Goal: Task Accomplishment & Management: Use online tool/utility

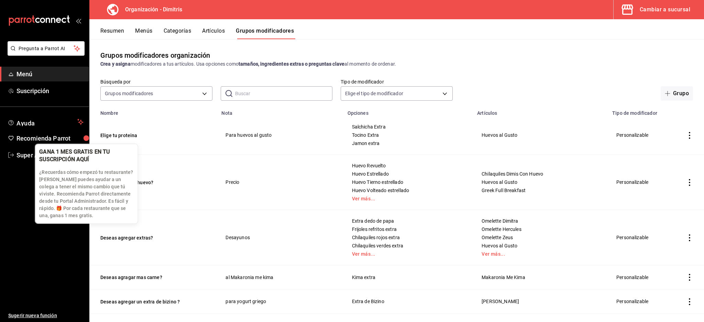
click at [50, 149] on div "GANA 1 MES GRATIS EN TU SUSCRIPCIÓN AQUÍ" at bounding box center [80, 155] width 83 height 15
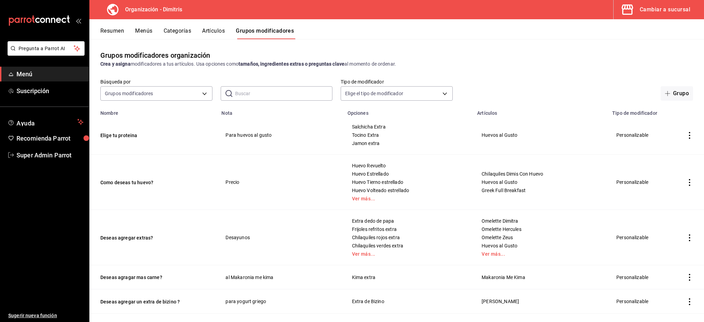
click at [670, 13] on div "Cambiar a sucursal" at bounding box center [665, 10] width 51 height 10
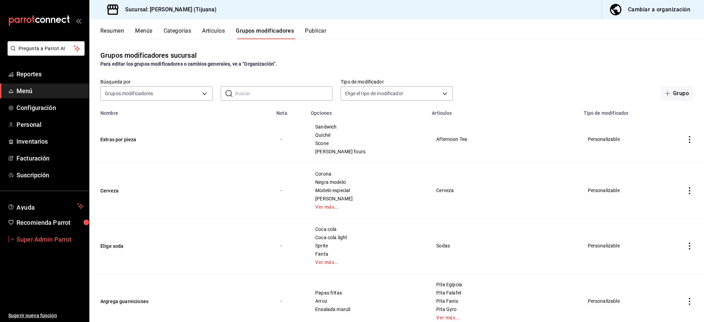
click at [51, 241] on span "Super Admin Parrot" at bounding box center [50, 239] width 67 height 9
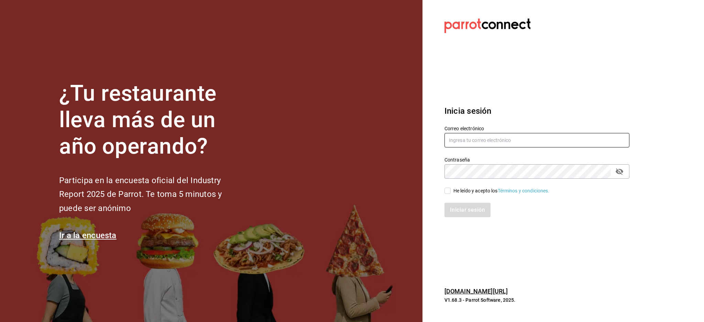
click at [469, 143] on input "text" at bounding box center [537, 140] width 185 height 14
paste input "bxcarne@mty.com"
type input "bxcarne@mty.com"
click at [476, 190] on div "He leído y acepto los Términos y condiciones." at bounding box center [502, 190] width 96 height 7
click at [451, 190] on input "He leído y acepto los Términos y condiciones." at bounding box center [448, 191] width 6 height 6
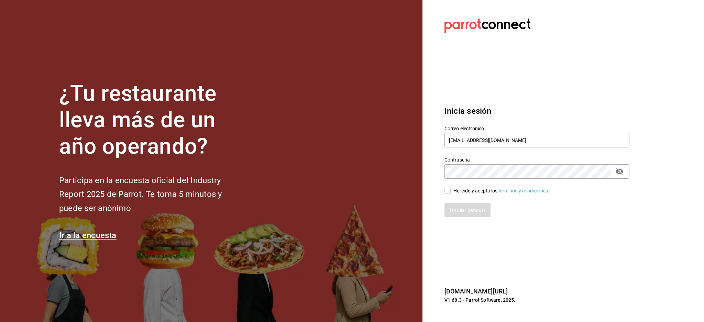
checkbox input "true"
click at [472, 205] on button "Iniciar sesión" at bounding box center [468, 210] width 47 height 14
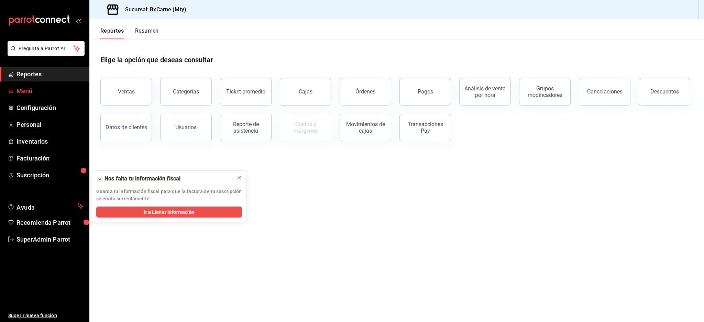
click at [28, 93] on span "Menú" at bounding box center [50, 90] width 67 height 9
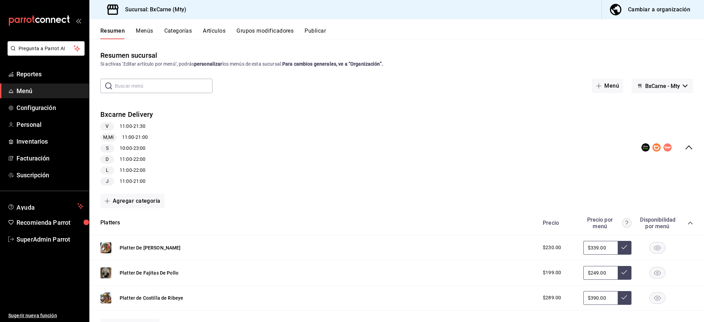
click at [652, 8] on div "Cambiar a organización" at bounding box center [659, 10] width 62 height 10
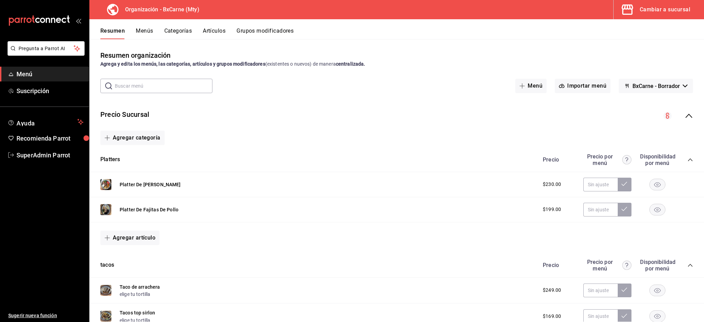
click at [662, 87] on span "BxCarne - Borrador" at bounding box center [656, 86] width 47 height 7
click at [639, 124] on li "Vegains" at bounding box center [648, 120] width 57 height 17
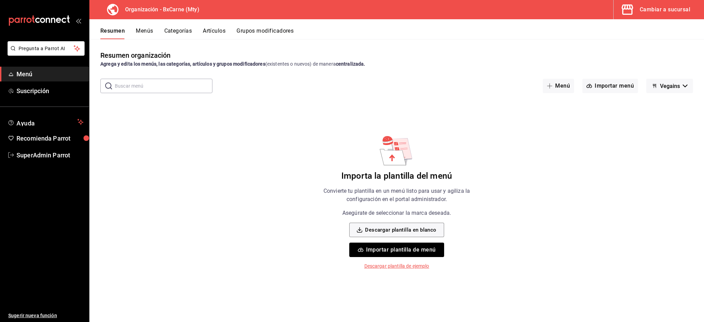
click at [681, 84] on button "Vegains" at bounding box center [669, 86] width 47 height 14
click at [668, 106] on li "BxCarne - Borrador" at bounding box center [669, 104] width 57 height 17
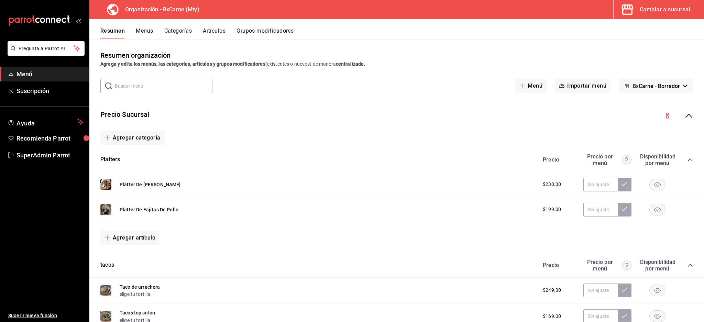
drag, startPoint x: 424, startPoint y: 106, endPoint x: 501, endPoint y: 87, distance: 79.1
click at [424, 107] on div "Precio Sucursal" at bounding box center [396, 116] width 615 height 24
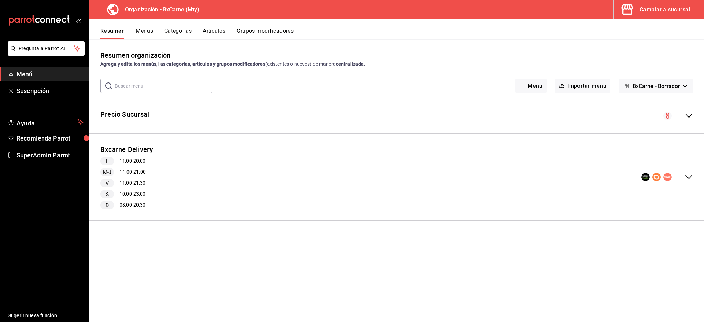
click at [657, 6] on div "Cambiar a sucursal" at bounding box center [665, 10] width 51 height 10
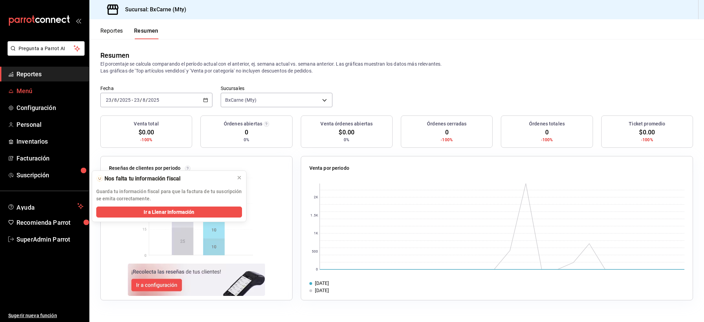
click at [39, 97] on link "Menú" at bounding box center [44, 91] width 89 height 15
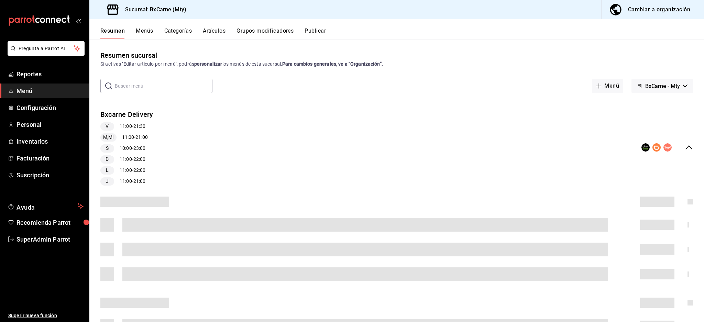
click at [653, 5] on div "Cambiar a organización" at bounding box center [659, 10] width 62 height 10
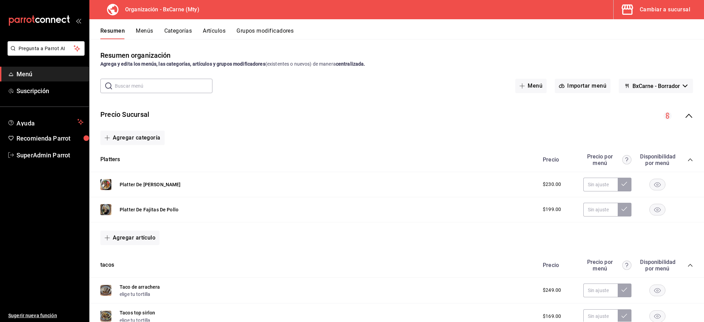
click at [647, 88] on span "BxCarne - Borrador" at bounding box center [656, 86] width 47 height 7
click at [633, 121] on li "Vegains" at bounding box center [648, 120] width 57 height 17
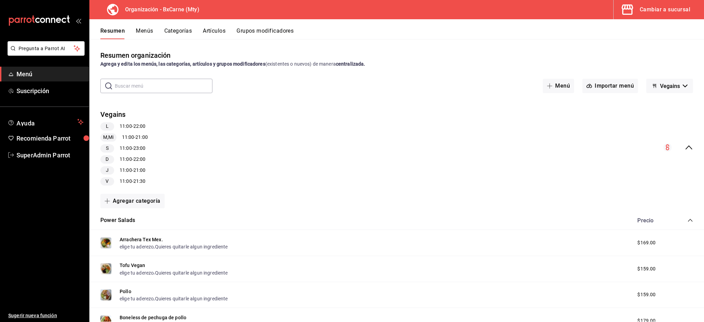
click at [684, 143] on div "Vegains L 11:00 - 22:00 M,Mi 11:00 - 21:00 S 11:00 - 23:00 D 11:00 - 22:00 J 11…" at bounding box center [396, 147] width 615 height 87
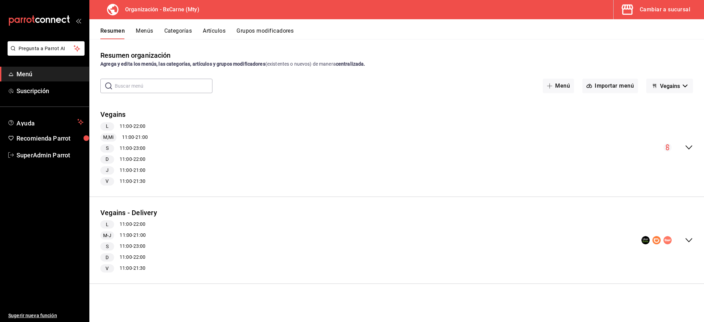
click at [691, 145] on icon "collapse-menu-row" at bounding box center [689, 147] width 8 height 8
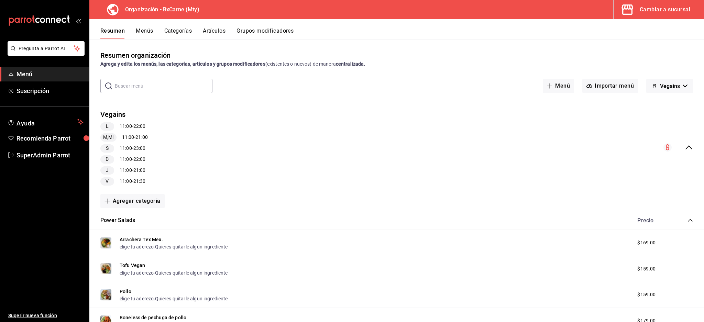
click at [691, 145] on div "Vegains L 11:00 - 22:00 M,Mi 11:00 - 21:00 S 11:00 - 23:00 D 11:00 - 22:00 J 11…" at bounding box center [396, 147] width 615 height 87
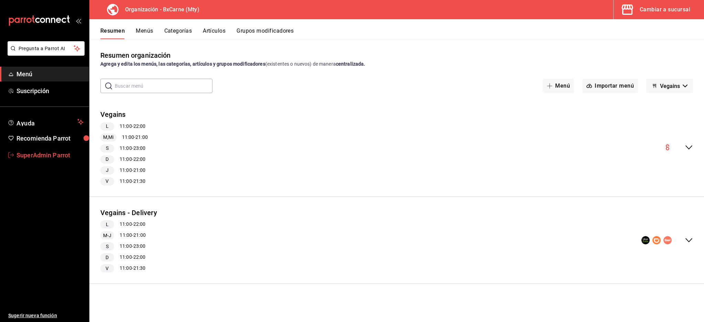
click at [54, 159] on span "SuperAdmin Parrot" at bounding box center [50, 155] width 67 height 9
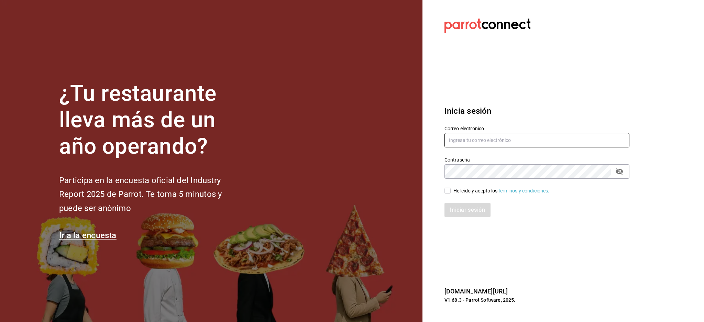
click at [510, 145] on input "text" at bounding box center [537, 140] width 185 height 14
click at [492, 138] on input "text" at bounding box center [537, 140] width 185 height 14
paste input "[EMAIL_ADDRESS][DOMAIN_NAME]"
type input "[EMAIL_ADDRESS][DOMAIN_NAME]"
click at [466, 191] on div "He leído y acepto los Términos y condiciones." at bounding box center [502, 190] width 96 height 7
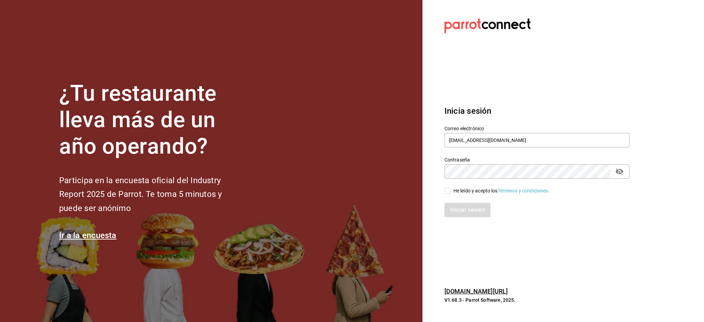
click at [451, 191] on input "He leído y acepto los Términos y condiciones." at bounding box center [448, 191] width 6 height 6
checkbox input "true"
click at [466, 208] on button "Iniciar sesión" at bounding box center [468, 210] width 47 height 14
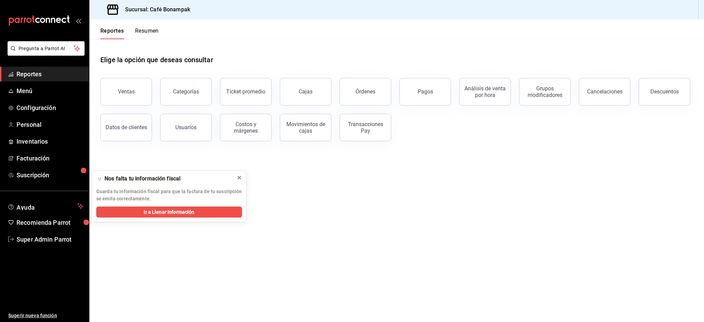
click at [239, 178] on icon at bounding box center [239, 177] width 3 height 3
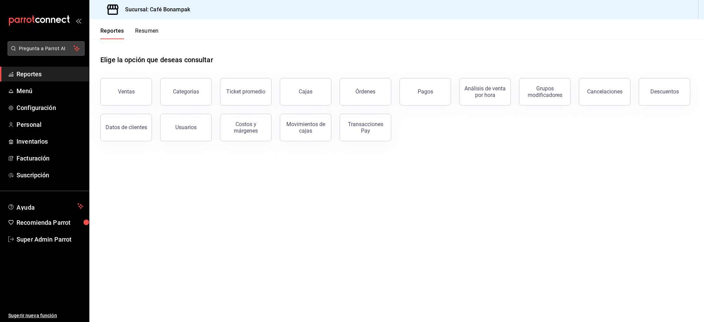
click at [33, 48] on span "Pregunta a Parrot AI" at bounding box center [46, 48] width 55 height 7
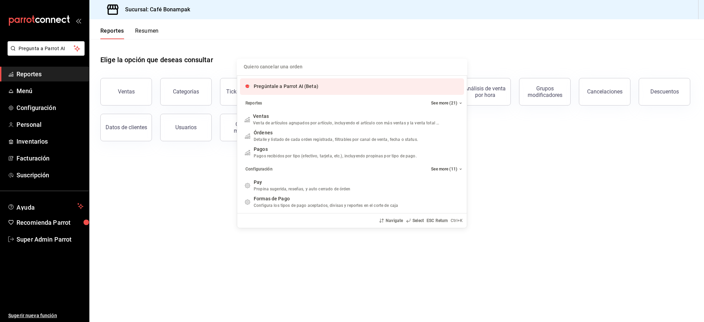
click at [313, 83] on div "Pregúntale a Parrot AI (Beta)" at bounding box center [286, 86] width 65 height 7
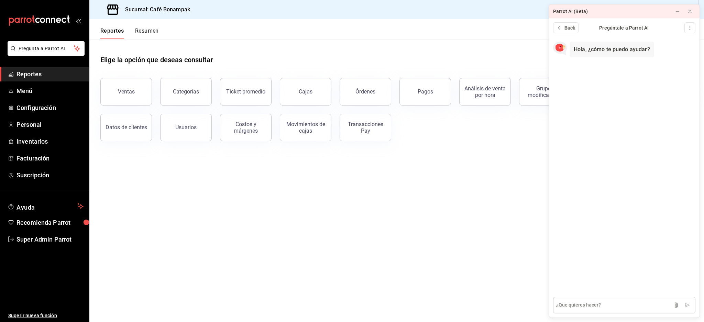
click at [622, 304] on textarea at bounding box center [624, 305] width 142 height 17
type textarea "Q"
type textarea "Quiero apagar mi integración de UBEr para 24 empanadas"
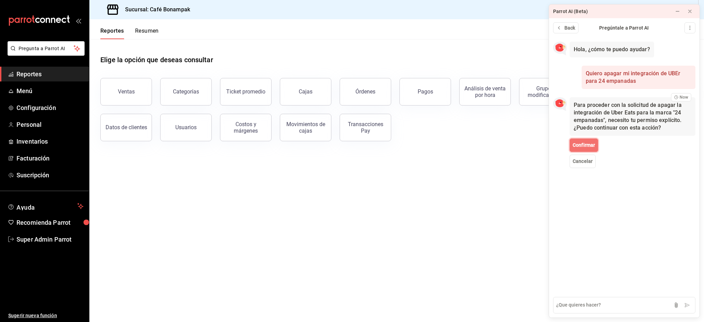
click at [589, 142] on span "Confirmar" at bounding box center [584, 145] width 22 height 7
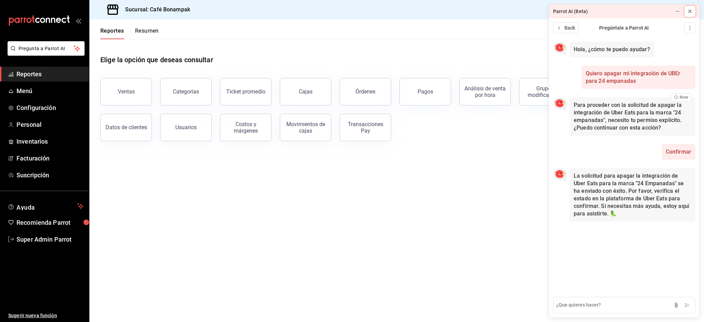
click at [690, 11] on icon at bounding box center [690, 11] width 3 height 3
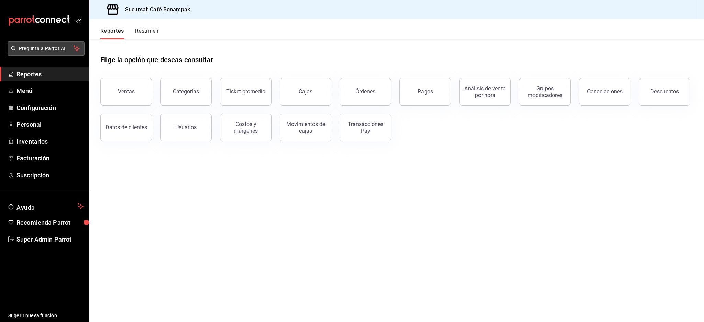
click at [59, 48] on span "Pregunta a Parrot AI" at bounding box center [46, 48] width 55 height 7
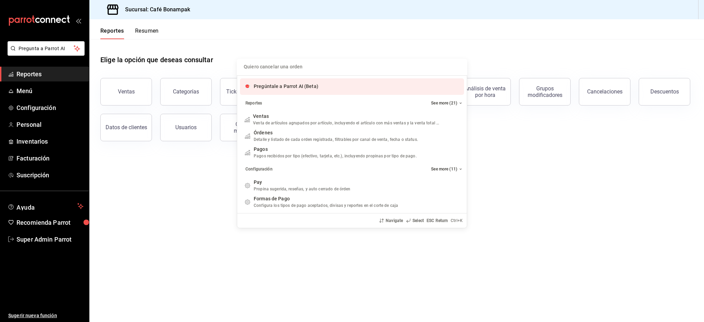
click at [306, 83] on div "Pregúntale a Parrot AI (Beta)" at bounding box center [352, 86] width 224 height 17
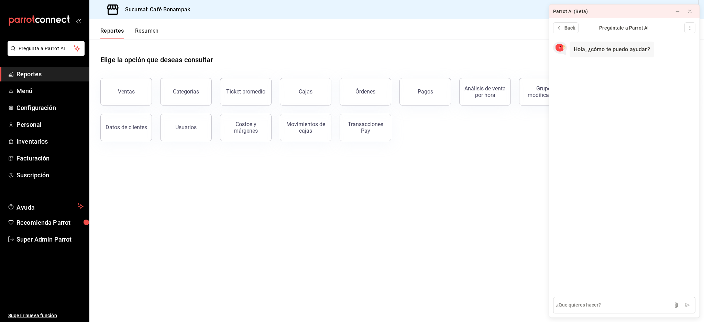
click at [613, 308] on textarea at bounding box center [624, 305] width 142 height 17
type textarea "Quiero apagar DiDi para 24 empanadas"
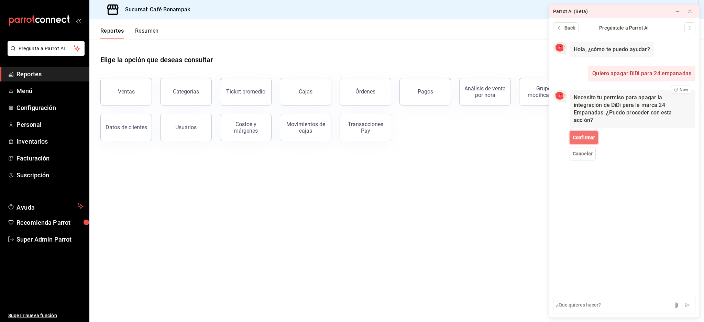
click at [581, 134] on span "Confirmar" at bounding box center [584, 137] width 22 height 7
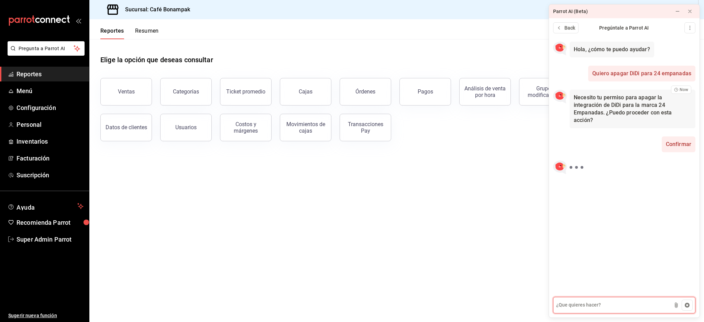
click at [593, 305] on textarea at bounding box center [624, 305] width 142 height 17
